Goal: Transaction & Acquisition: Purchase product/service

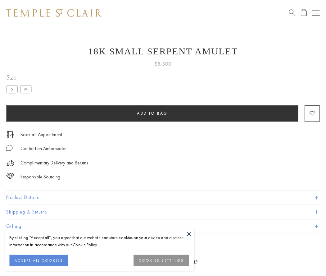
scroll to position [25, 0]
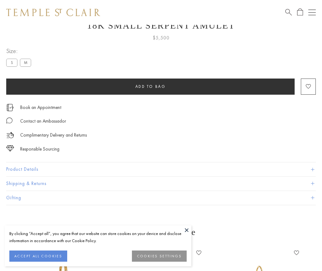
click at [150, 86] on span "Add to bag" at bounding box center [150, 86] width 30 height 5
